Goal: Obtain resource: Obtain resource

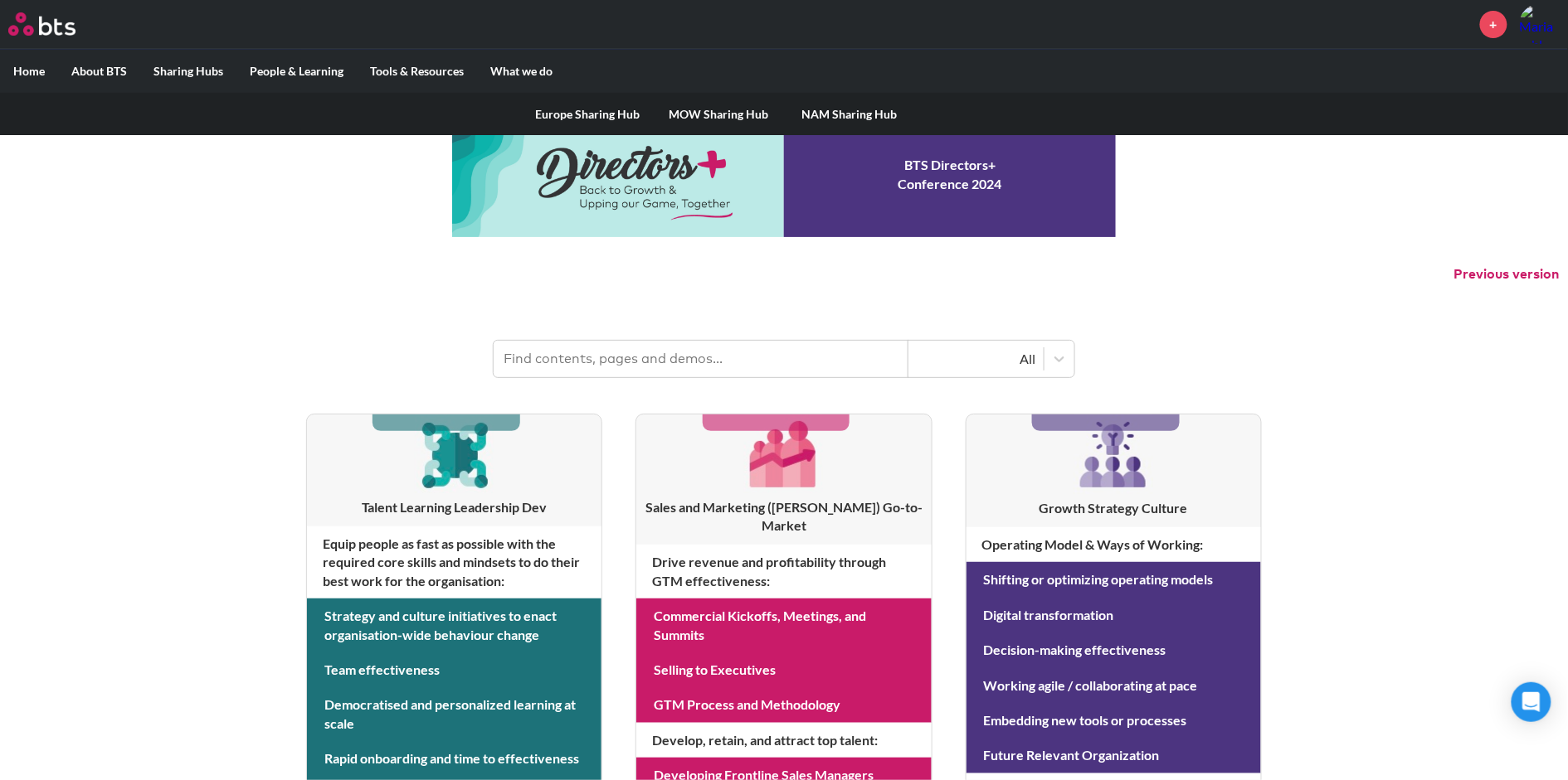
click at [177, 70] on label "Sharing Hubs" at bounding box center [188, 72] width 96 height 43
click at [0, 0] on input "Sharing Hubs" at bounding box center [0, 0] width 0 height 0
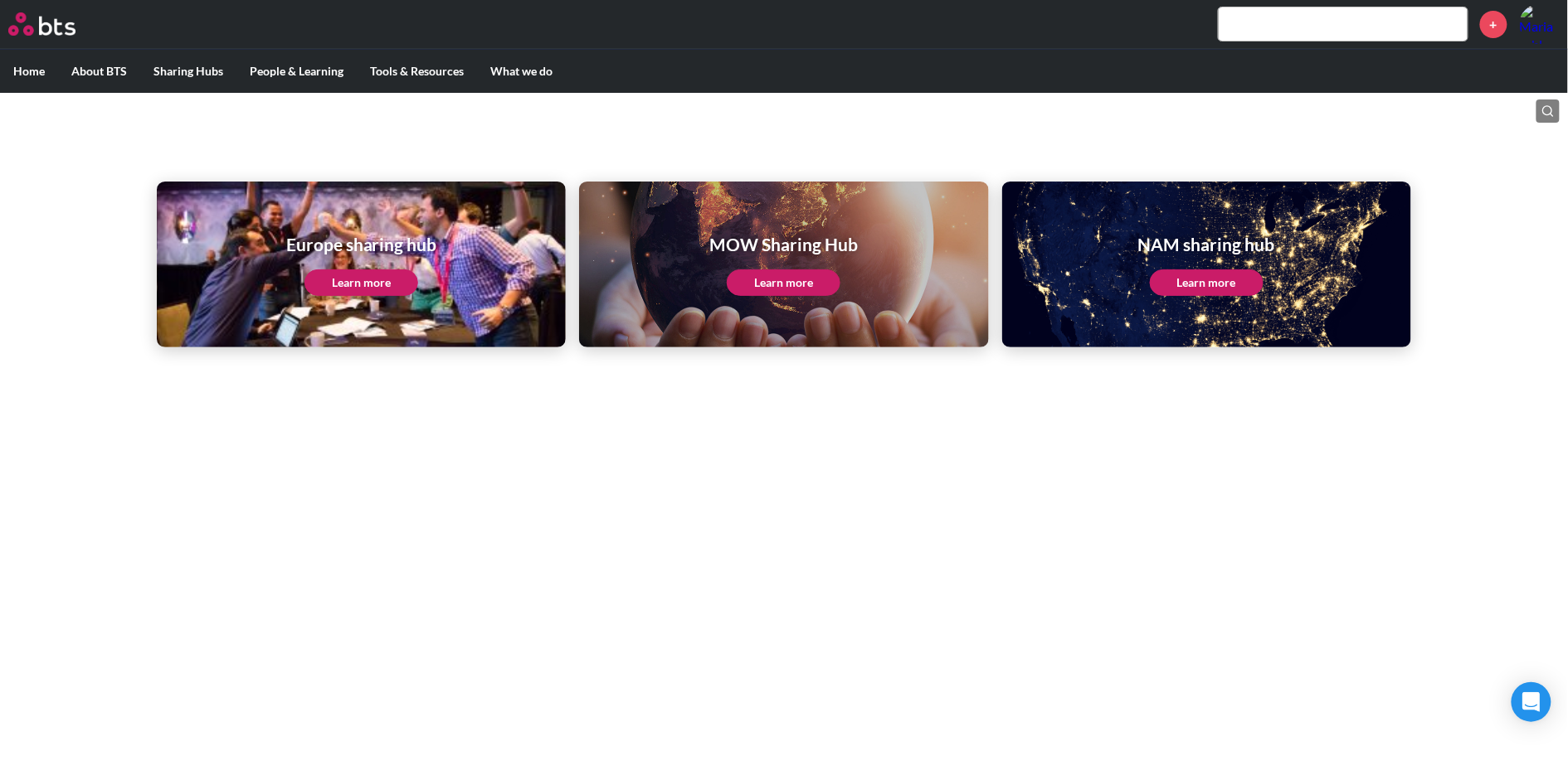
click at [788, 296] on link "Learn more" at bounding box center [784, 283] width 114 height 27
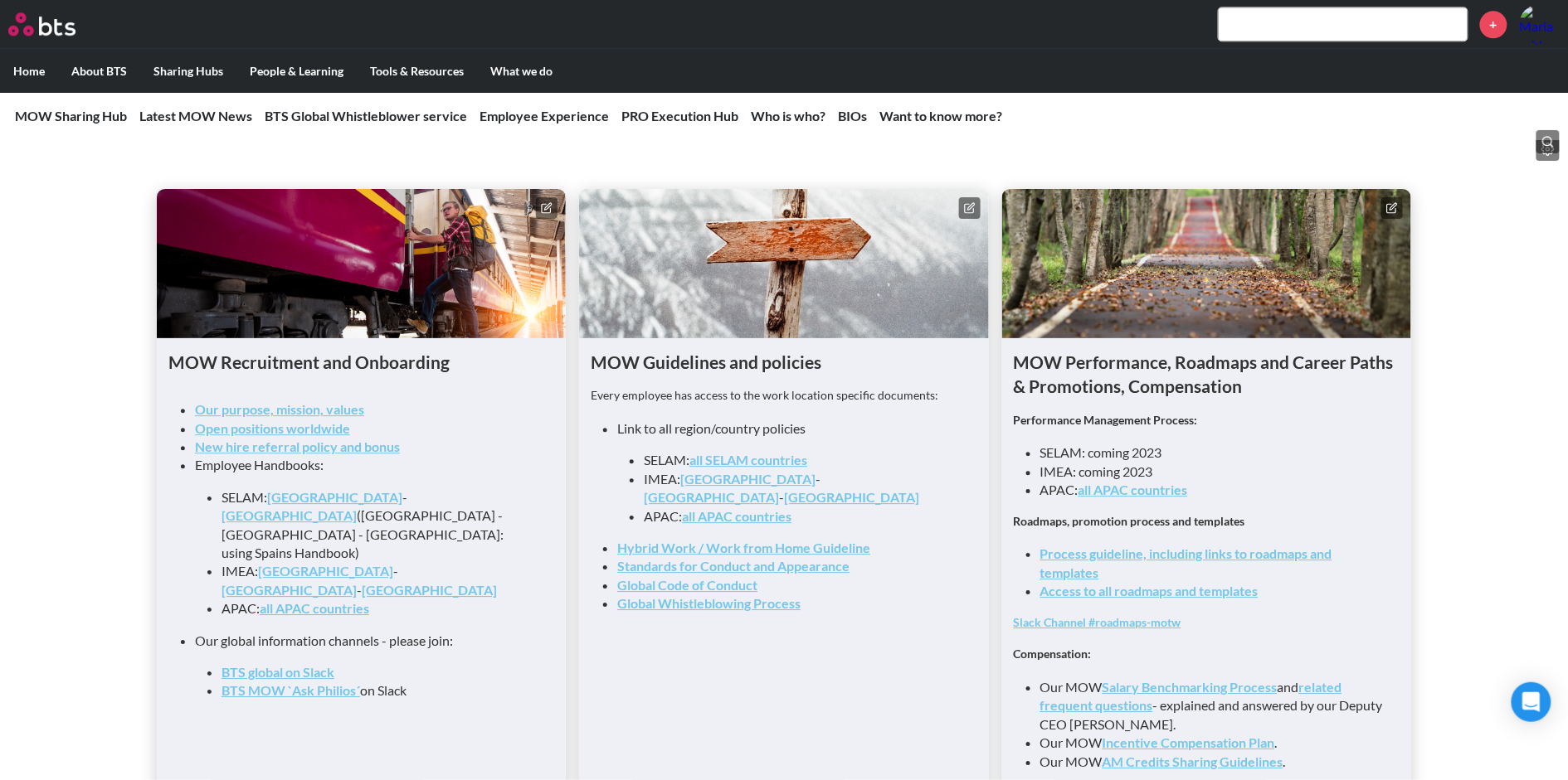
scroll to position [1579, 0]
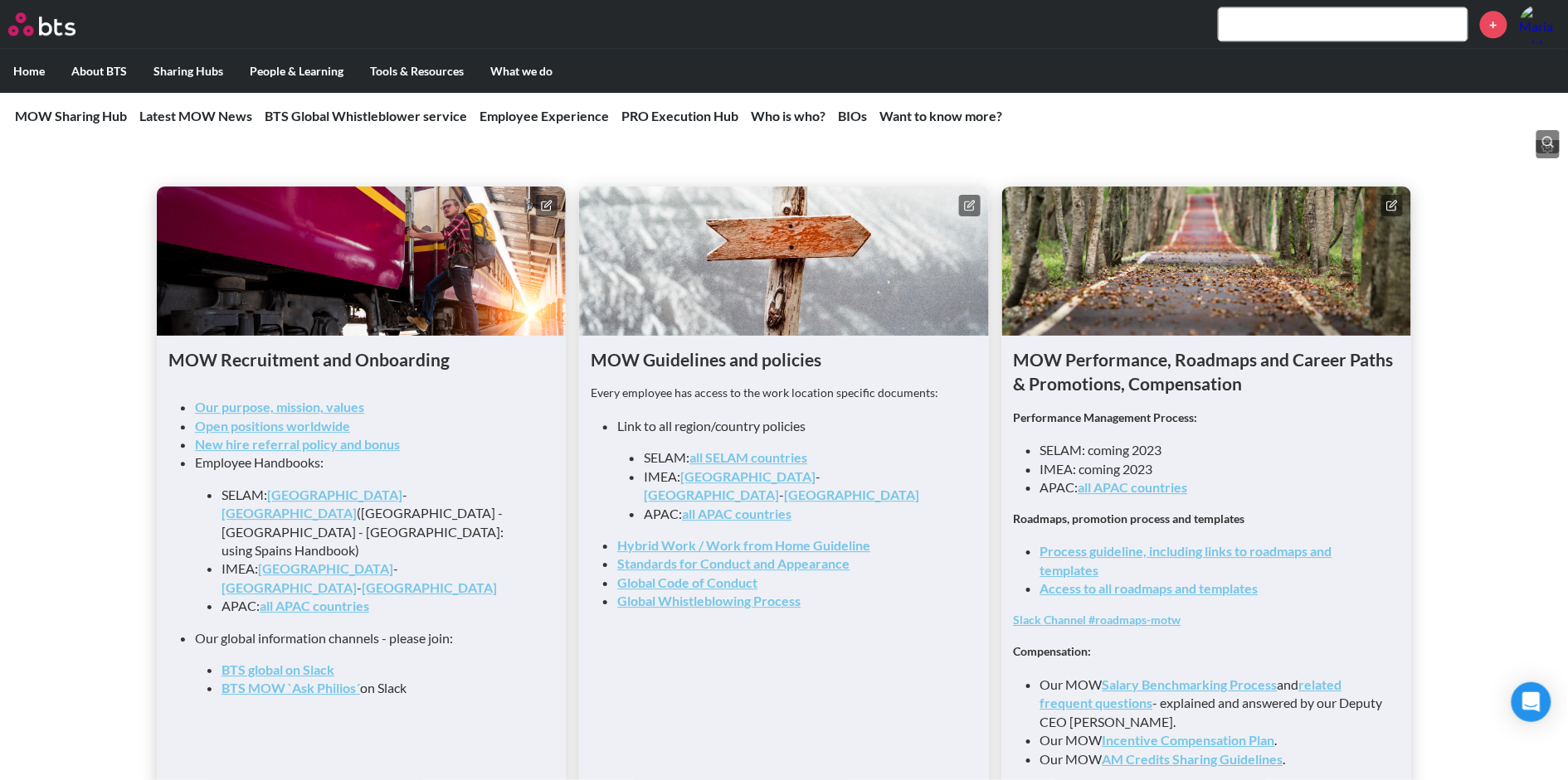
click at [1109, 580] on link "Access to all roadmaps and templates" at bounding box center [1149, 588] width 218 height 16
